Goal: Task Accomplishment & Management: Use online tool/utility

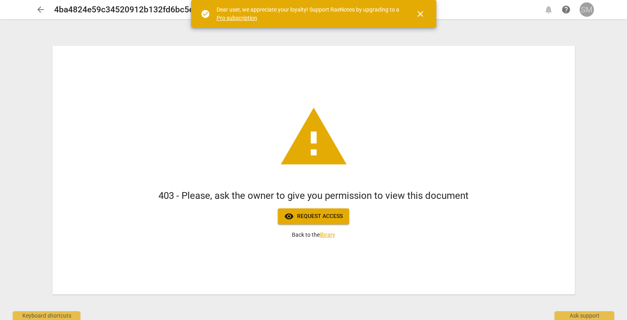
click at [589, 10] on div "SM" at bounding box center [586, 9] width 14 height 14
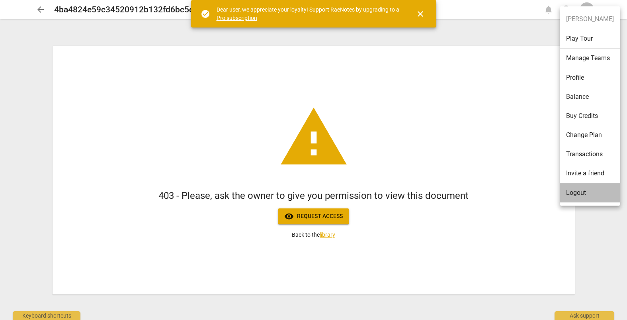
click at [578, 195] on li "Logout" at bounding box center [589, 192] width 60 height 19
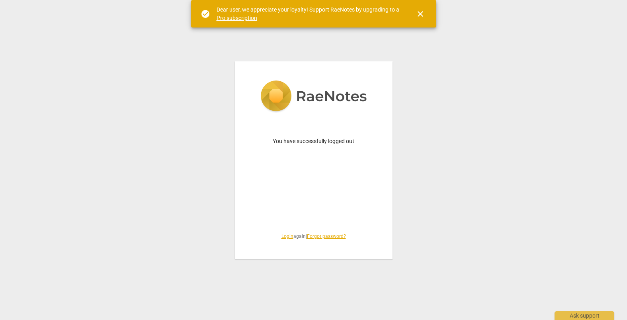
click at [282, 235] on link "Login" at bounding box center [287, 236] width 12 height 6
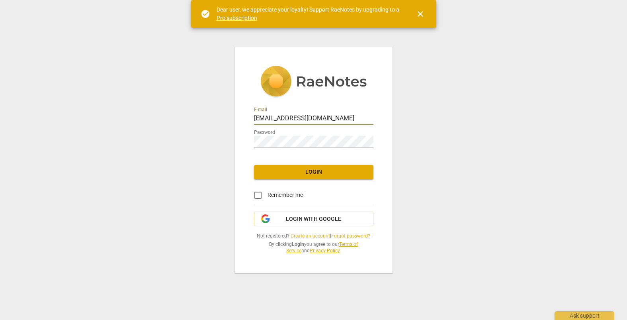
click at [333, 118] on input "[EMAIL_ADDRESS][DOMAIN_NAME]" at bounding box center [313, 119] width 119 height 12
type input "[PERSON_NAME][EMAIL_ADDRESS][DOMAIN_NAME]"
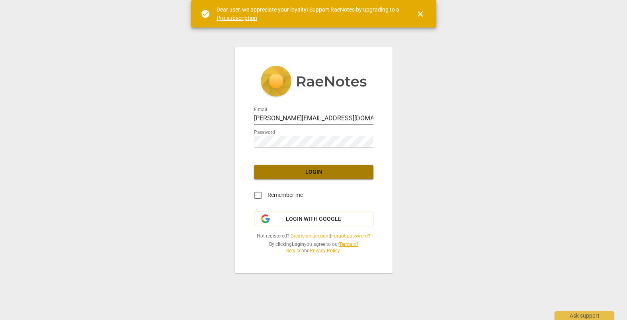
click at [310, 171] on span "Login" at bounding box center [313, 172] width 107 height 8
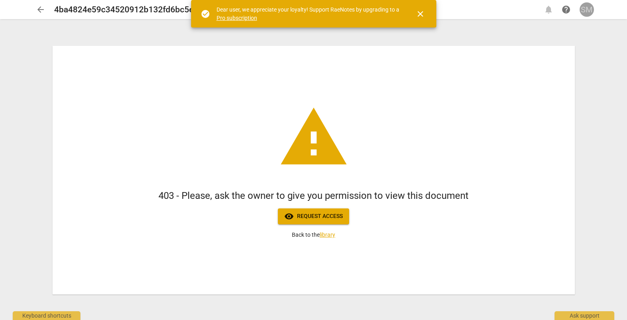
click at [584, 12] on div "SM" at bounding box center [586, 9] width 14 height 14
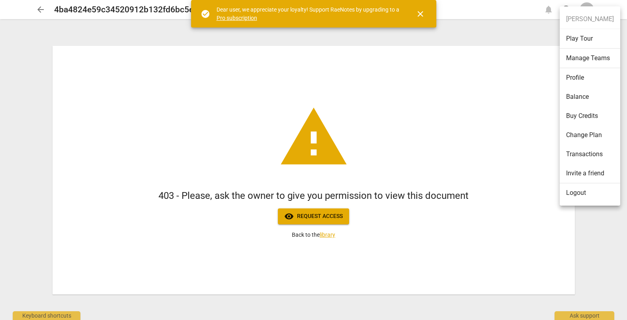
click at [577, 195] on li "Logout" at bounding box center [589, 192] width 60 height 19
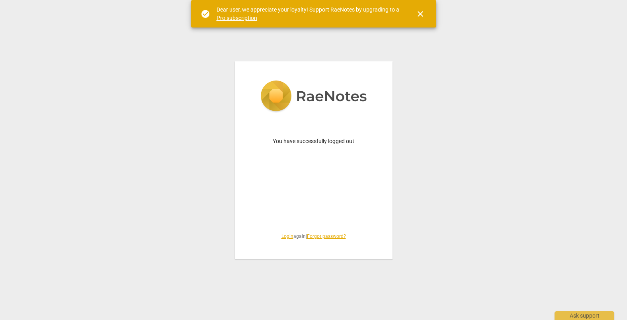
click at [283, 234] on link "Login" at bounding box center [287, 236] width 12 height 6
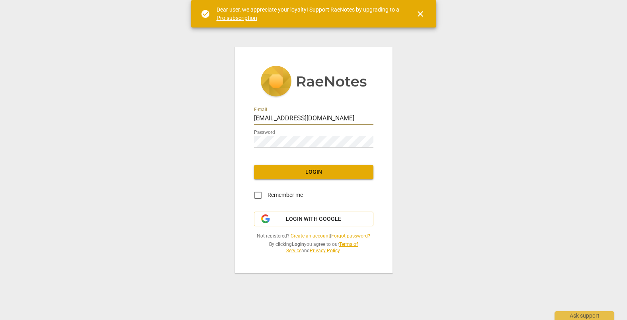
click at [333, 120] on input "[EMAIL_ADDRESS][DOMAIN_NAME]" at bounding box center [313, 119] width 119 height 12
type input "[PERSON_NAME][EMAIL_ADDRESS][DOMAIN_NAME]"
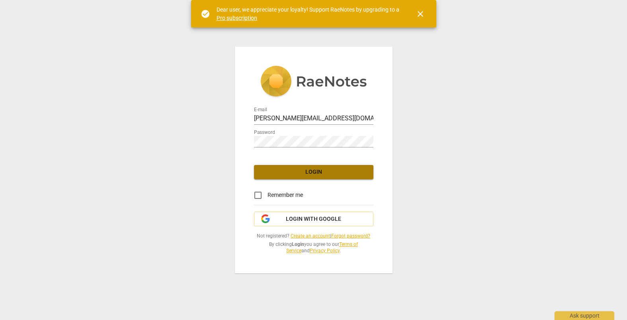
click at [309, 171] on span "Login" at bounding box center [313, 172] width 107 height 8
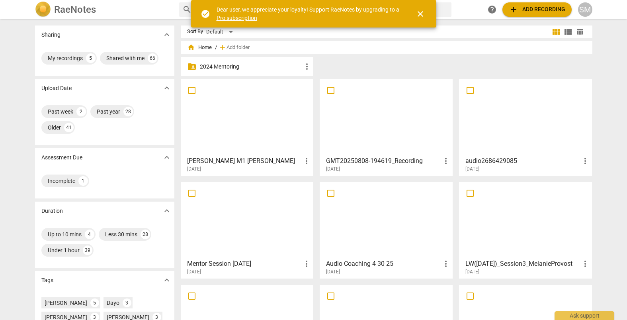
click at [248, 130] on div at bounding box center [246, 117] width 127 height 70
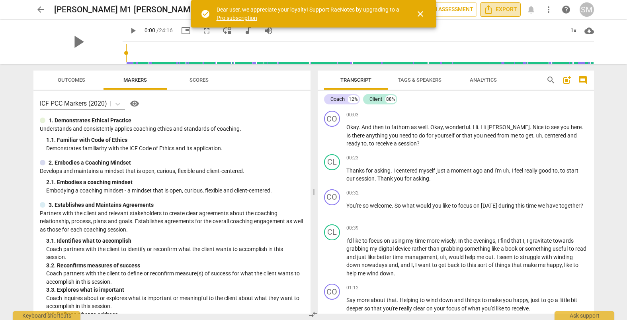
click at [495, 8] on span "Export" at bounding box center [499, 10] width 33 height 10
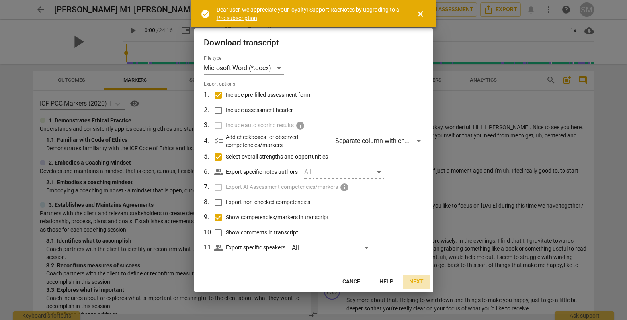
click at [412, 282] on span "Next" at bounding box center [416, 281] width 14 height 8
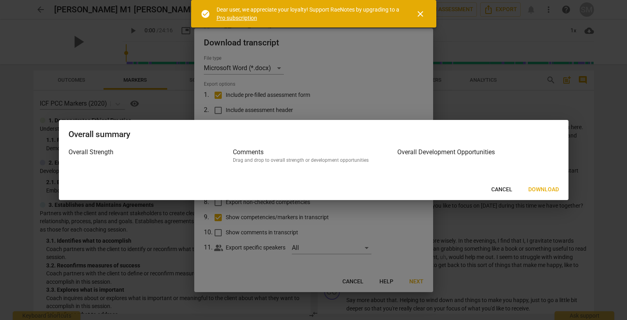
click at [547, 192] on span "Download" at bounding box center [543, 189] width 31 height 8
